Goal: Transaction & Acquisition: Register for event/course

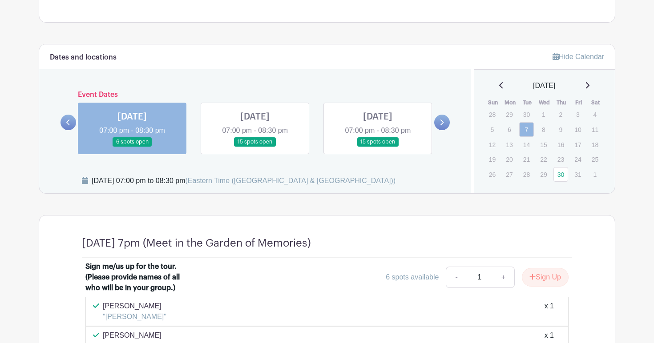
scroll to position [368, 0]
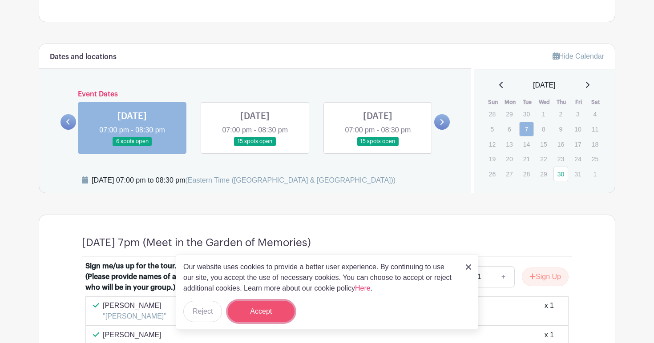
click at [256, 305] on button "Accept" at bounding box center [261, 311] width 67 height 21
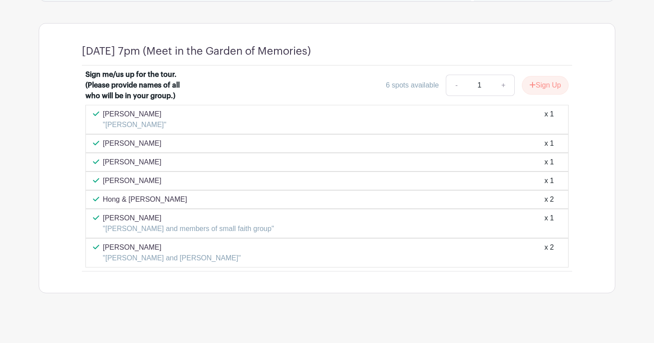
scroll to position [566, 0]
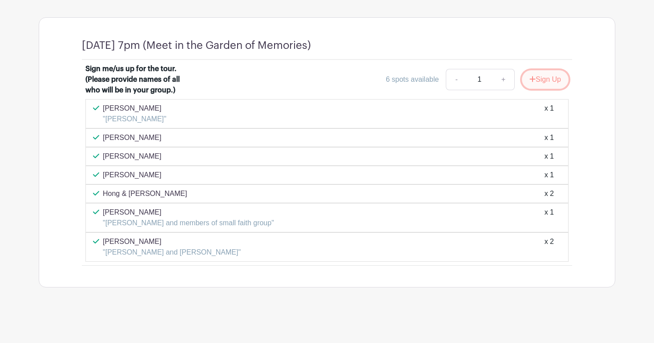
click at [546, 81] on button "Sign Up" at bounding box center [545, 79] width 47 height 19
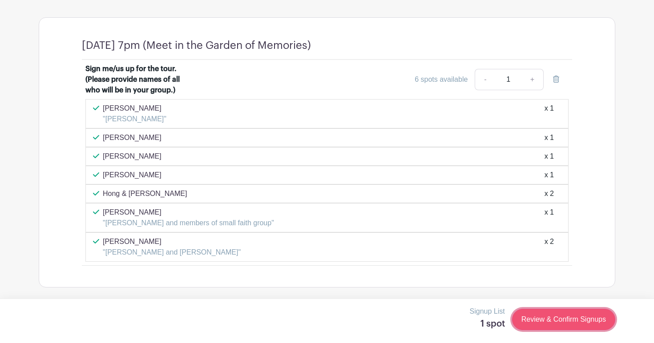
click at [565, 322] on link "Review & Confirm Signups" at bounding box center [563, 319] width 103 height 21
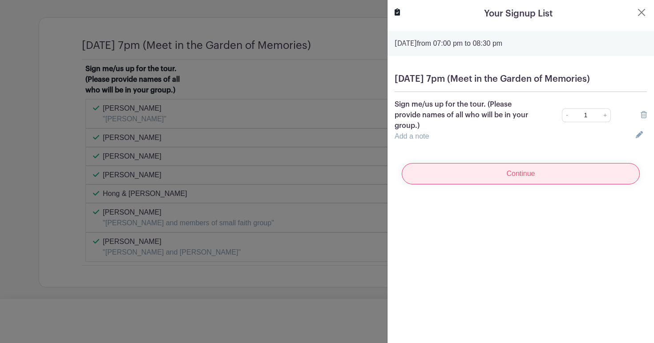
click at [469, 185] on input "Continue" at bounding box center [520, 173] width 238 height 21
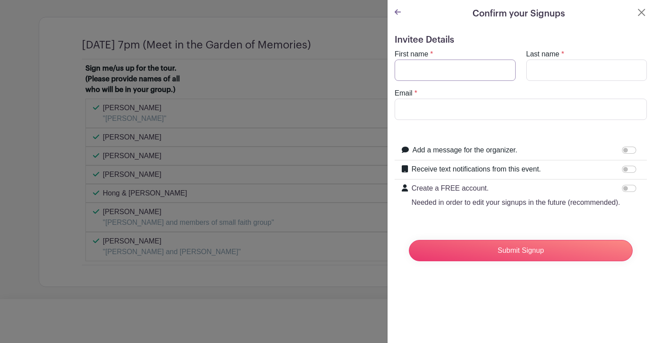
click at [442, 69] on input "First name" at bounding box center [454, 70] width 121 height 21
type input "[PERSON_NAME]"
type input "LeFevour"
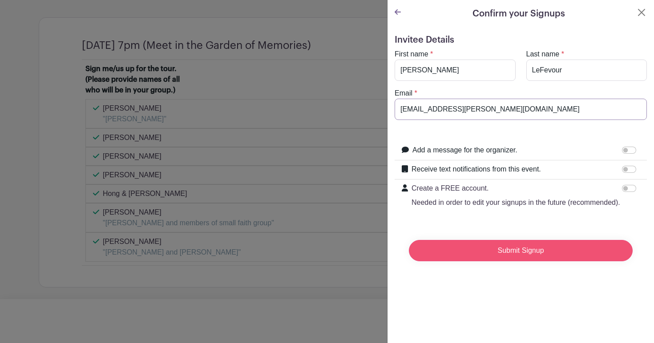
type input "[EMAIL_ADDRESS][PERSON_NAME][DOMAIN_NAME]"
click at [499, 251] on input "Submit Signup" at bounding box center [521, 250] width 224 height 21
